Goal: Task Accomplishment & Management: Manage account settings

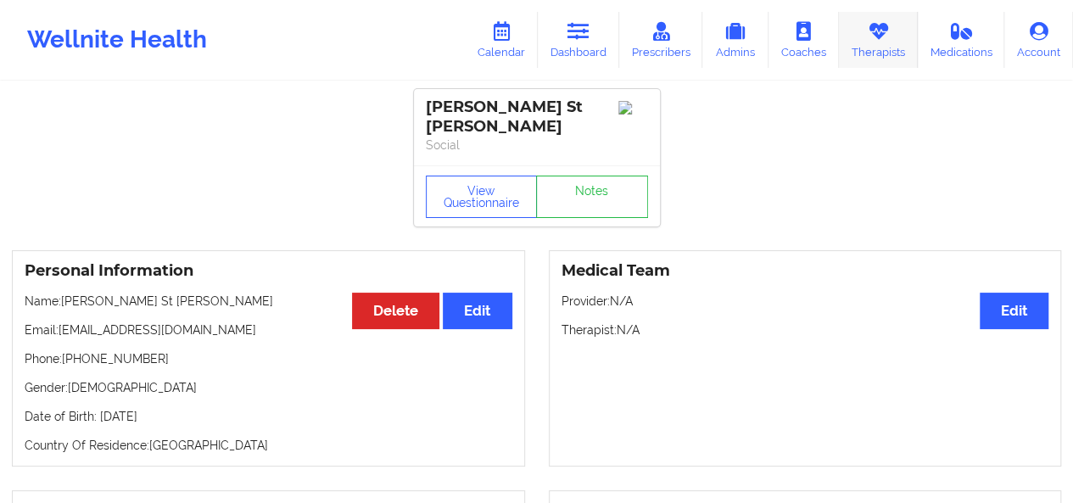
click at [894, 42] on link "Therapists" at bounding box center [878, 40] width 79 height 56
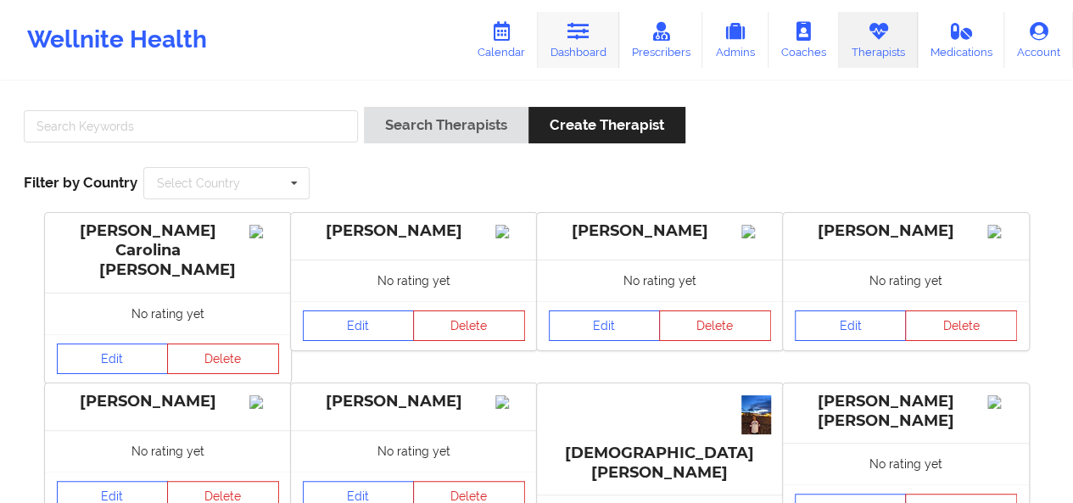
click at [570, 36] on icon at bounding box center [578, 31] width 22 height 19
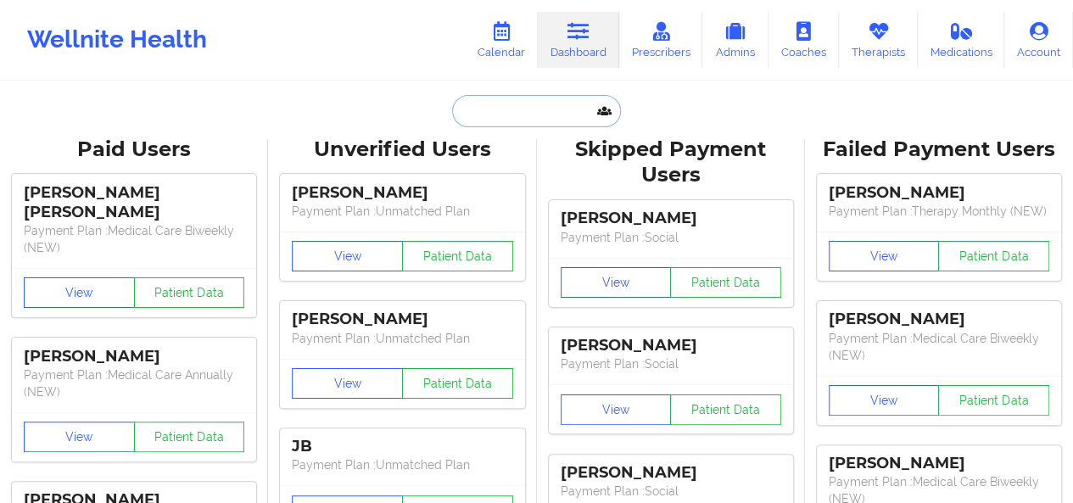
paste input "[EMAIL_ADDRESS][DOMAIN_NAME]"
type input "[EMAIL_ADDRESS][DOMAIN_NAME]"
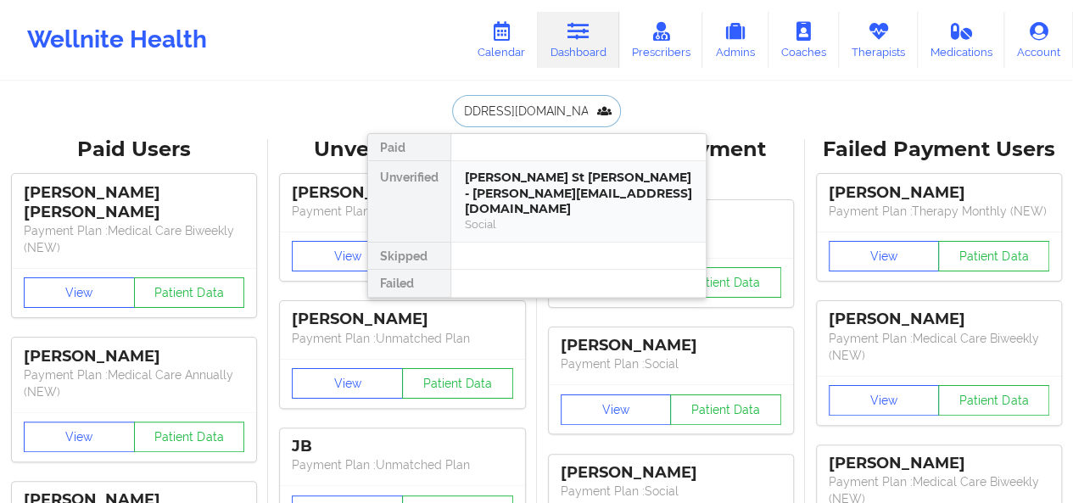
click at [510, 190] on div "[PERSON_NAME] St [PERSON_NAME] - [PERSON_NAME][EMAIL_ADDRESS][DOMAIN_NAME]" at bounding box center [578, 193] width 227 height 47
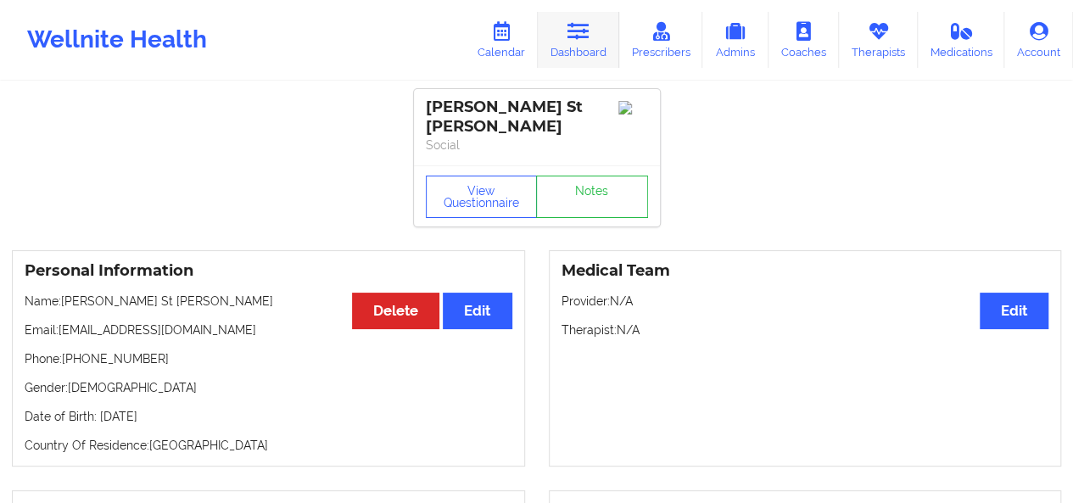
click at [587, 22] on icon at bounding box center [578, 31] width 22 height 19
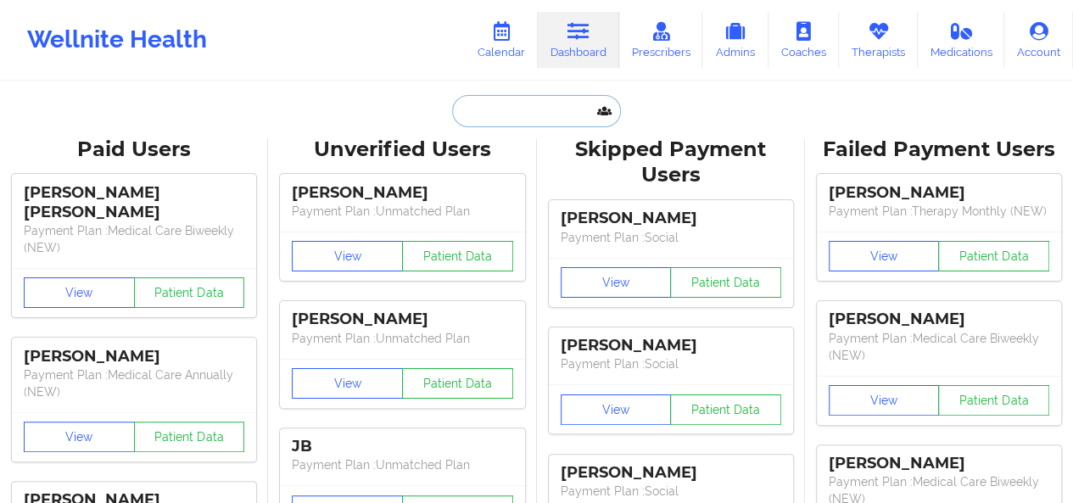
paste input "[EMAIL_ADDRESS][DOMAIN_NAME]"
type input "[EMAIL_ADDRESS][DOMAIN_NAME]"
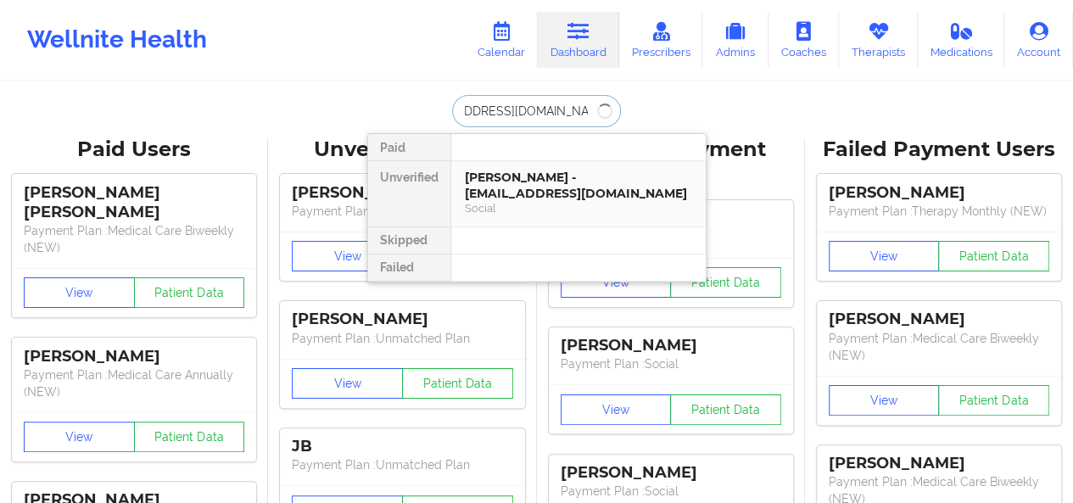
click at [520, 202] on div "Social" at bounding box center [578, 208] width 227 height 14
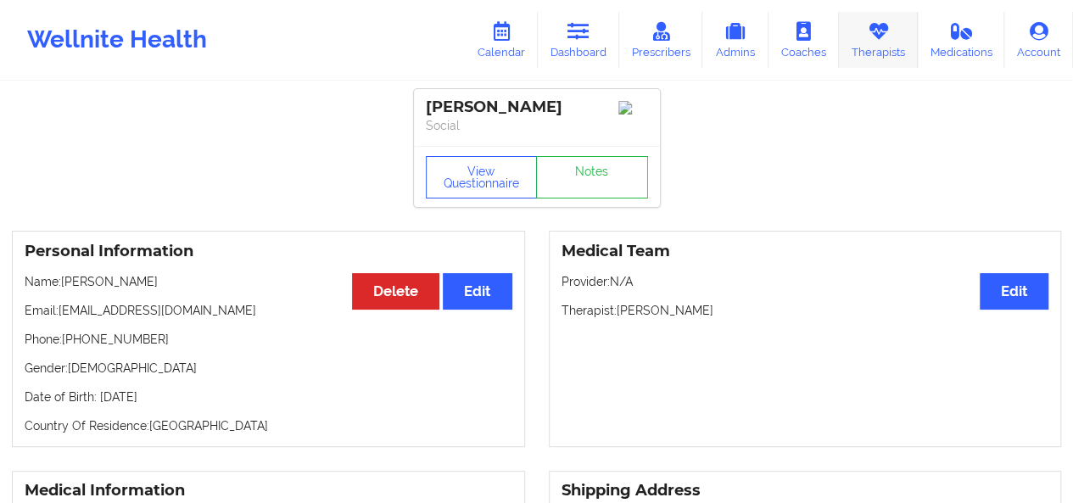
click at [862, 48] on link "Therapists" at bounding box center [878, 40] width 79 height 56
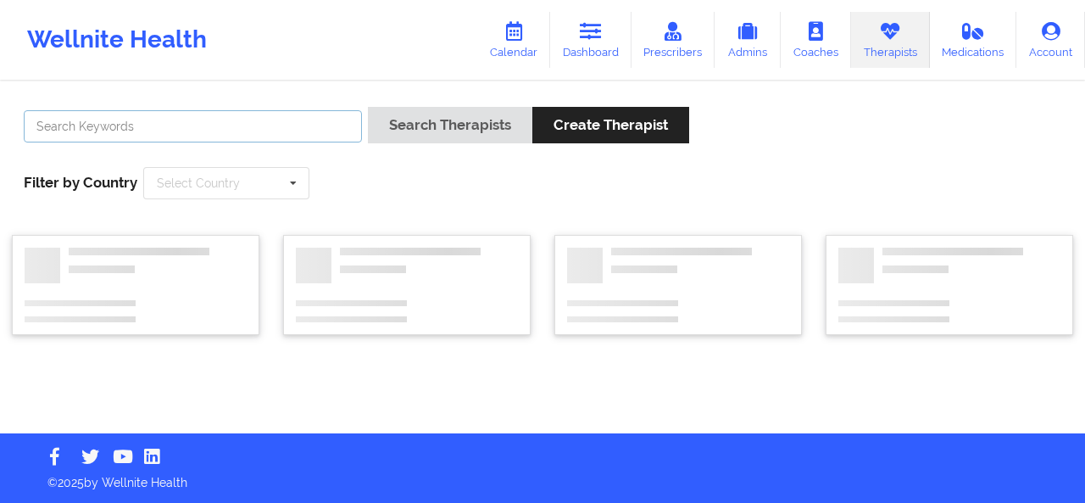
click at [253, 122] on input "text" at bounding box center [193, 126] width 338 height 32
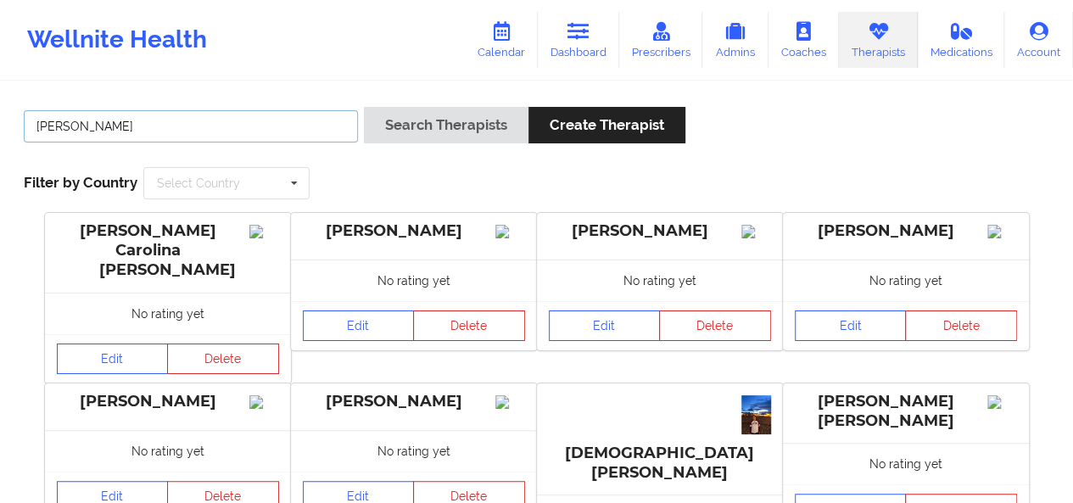
click at [364, 107] on button "Search Therapists" at bounding box center [446, 125] width 165 height 36
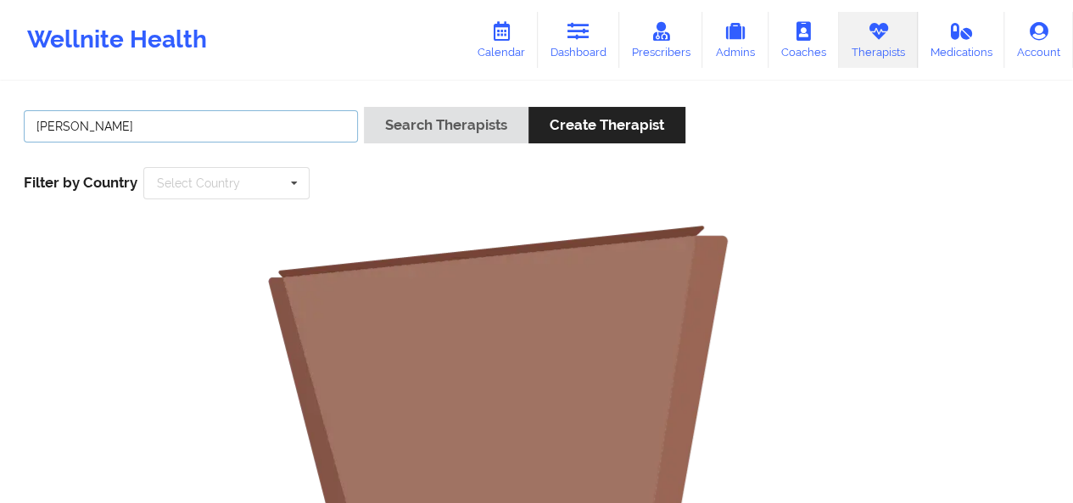
type input "[PERSON_NAME]"
click at [364, 107] on button "Search Therapists" at bounding box center [446, 125] width 165 height 36
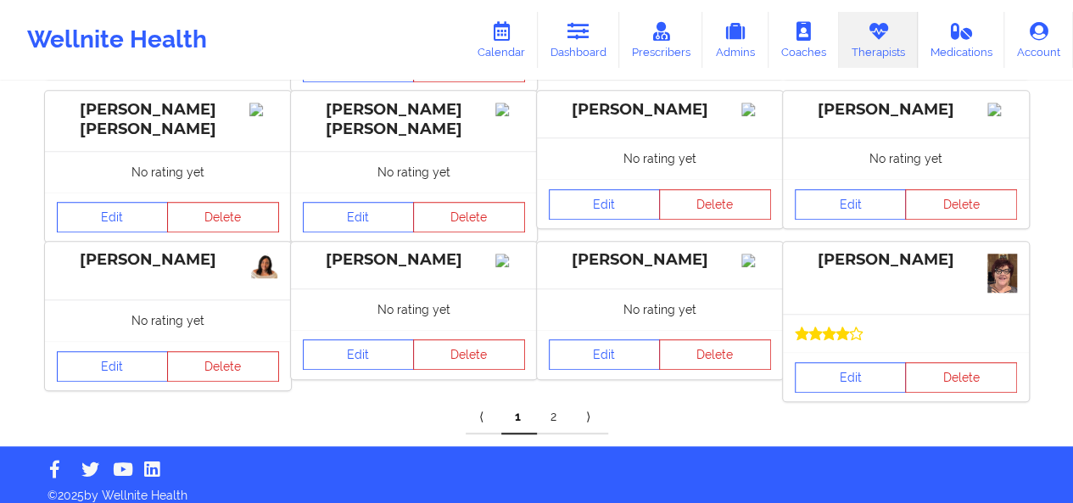
scroll to position [604, 0]
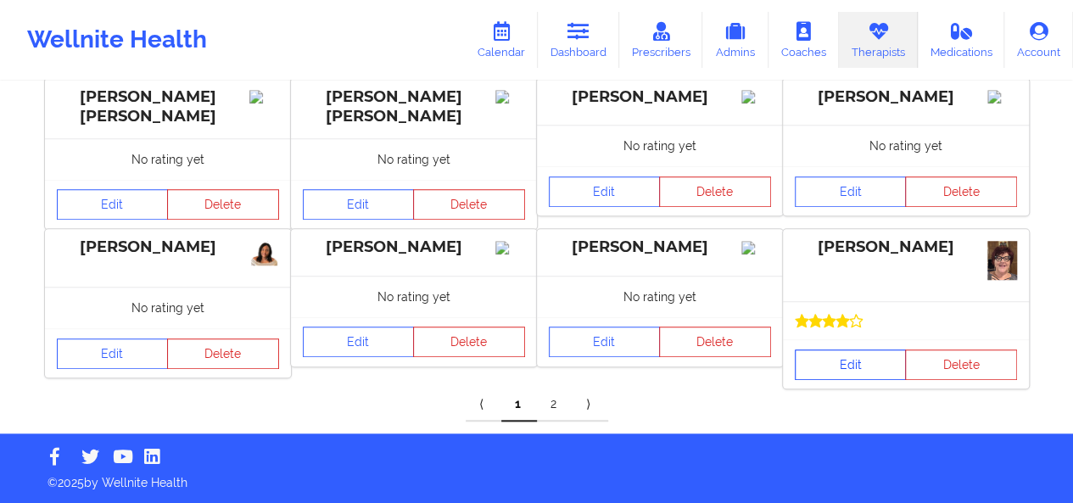
click at [839, 355] on link "Edit" at bounding box center [851, 364] width 112 height 31
